Goal: Transaction & Acquisition: Book appointment/travel/reservation

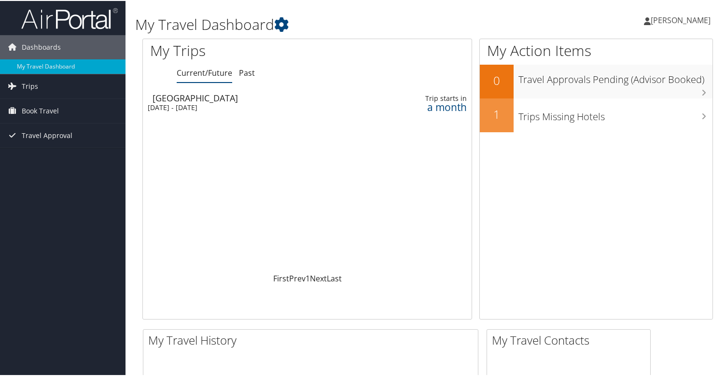
click at [472, 179] on div "My Trips Current/Future Past Loading... [GEOGRAPHIC_DATA] [DATE] - [DATE] Trip …" at bounding box center [310, 178] width 337 height 281
click at [76, 106] on link "Book Travel" at bounding box center [62, 110] width 125 height 24
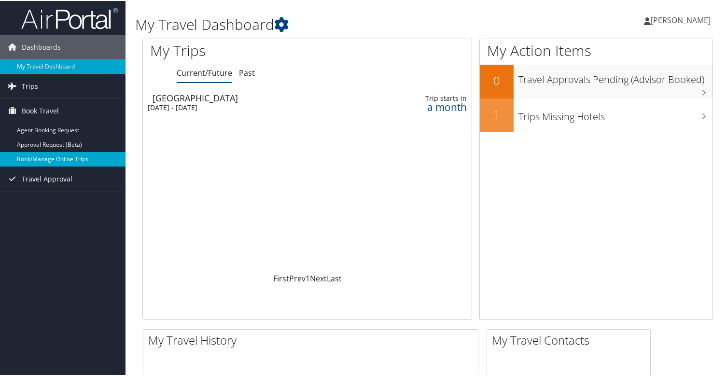
click at [66, 154] on link "Book/Manage Online Trips" at bounding box center [62, 158] width 125 height 14
